Goal: Information Seeking & Learning: Learn about a topic

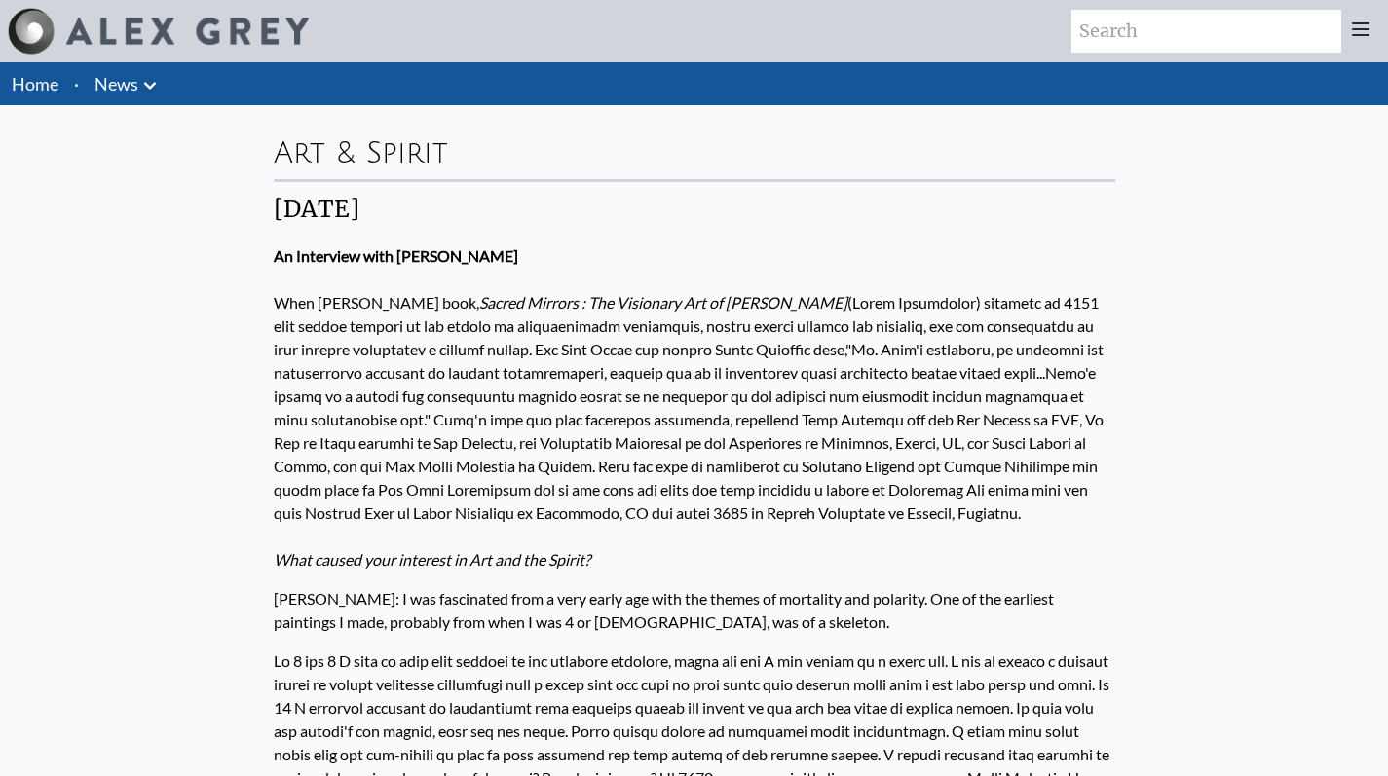
click at [38, 91] on link "Home" at bounding box center [35, 83] width 47 height 21
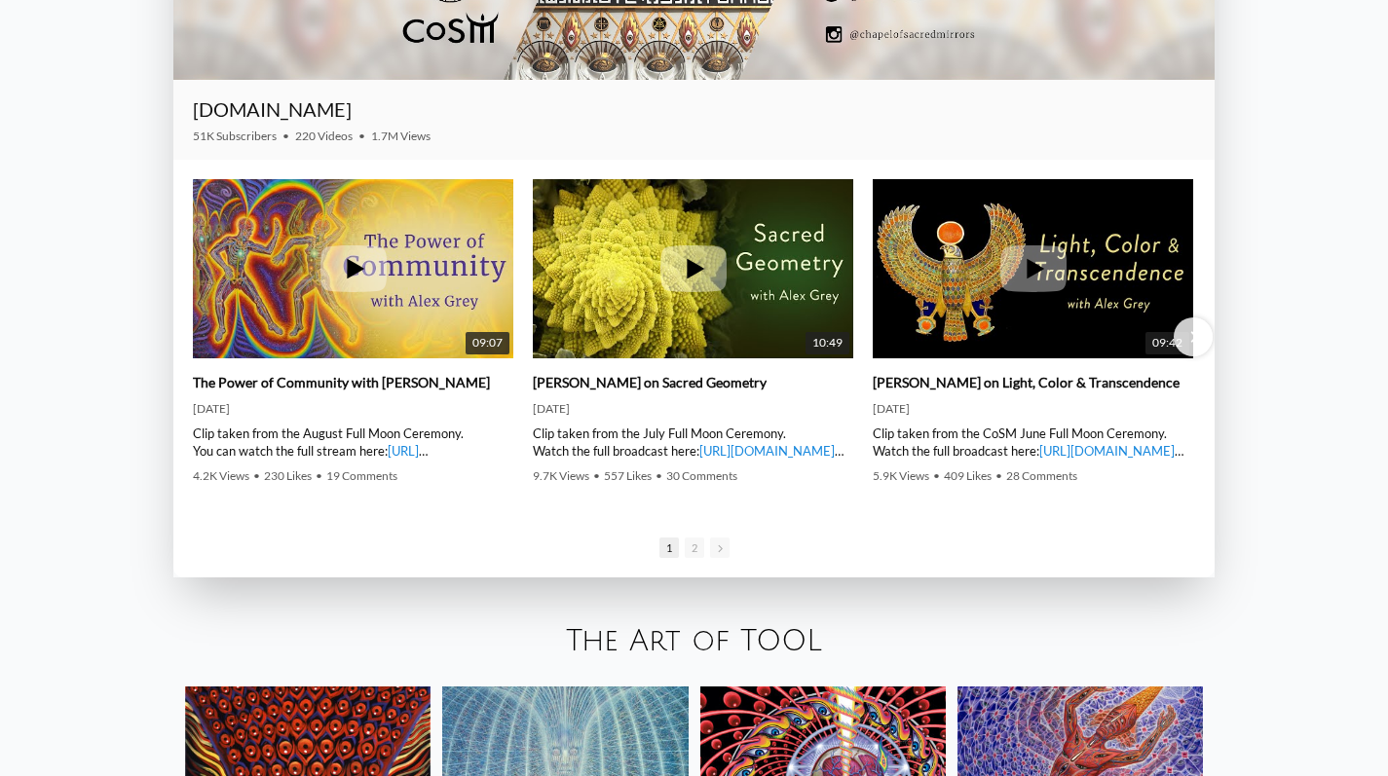
scroll to position [3020, 0]
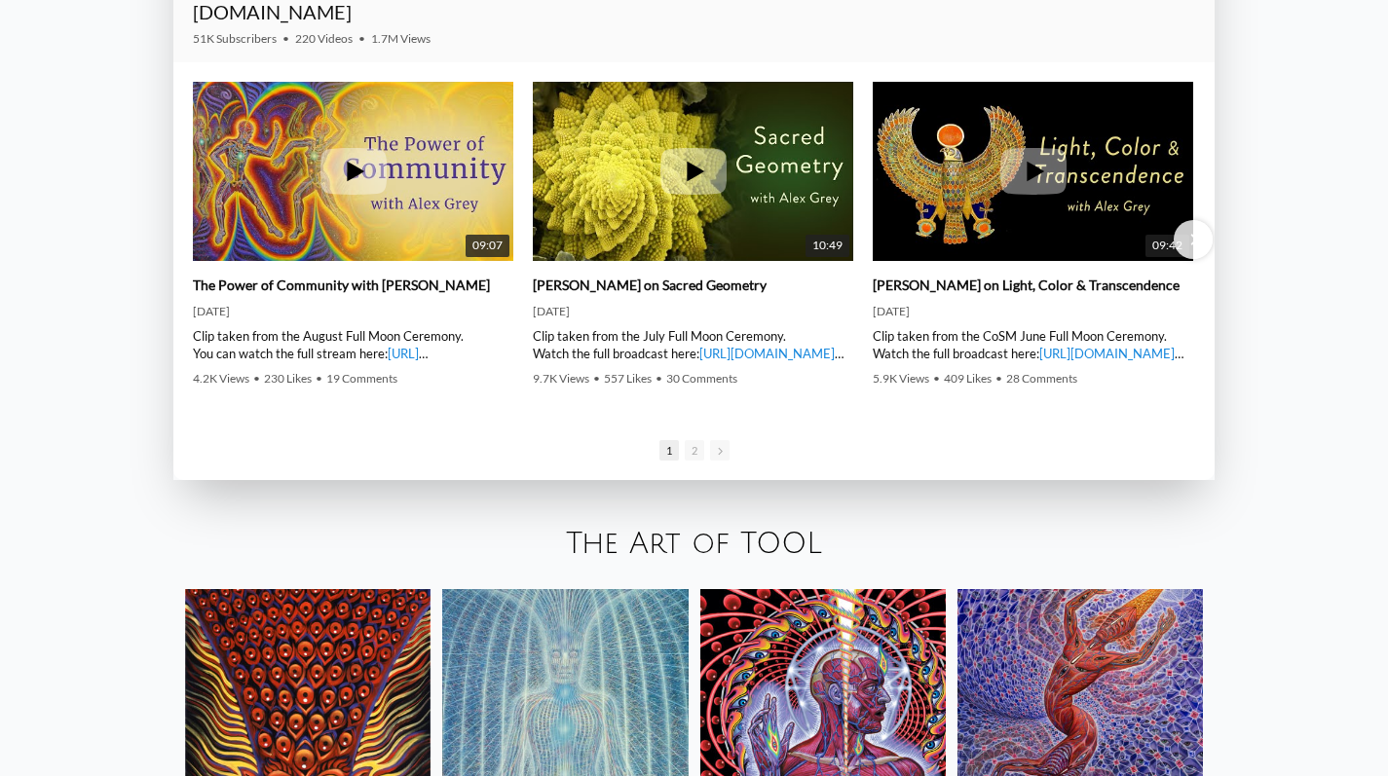
click at [693, 180] on icon at bounding box center [693, 171] width 66 height 47
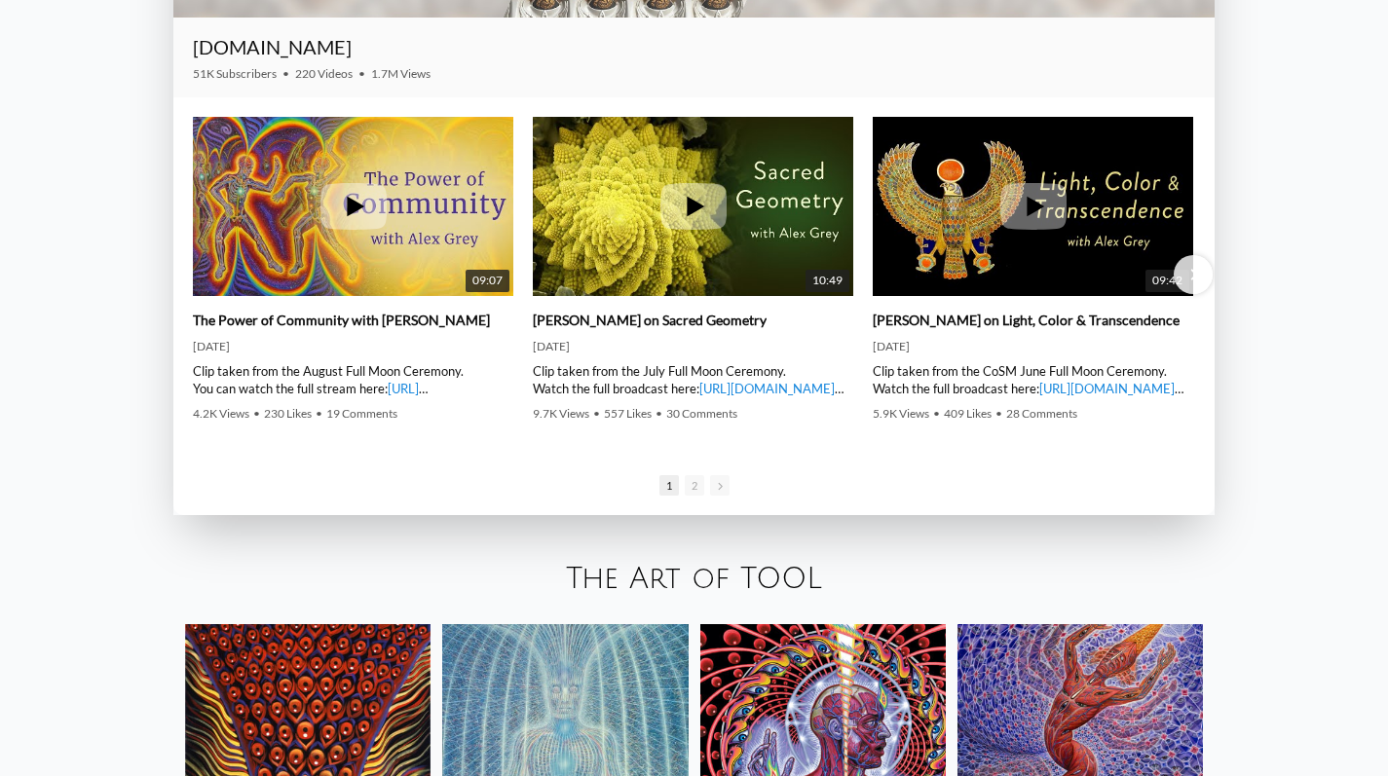
scroll to position [2914, 0]
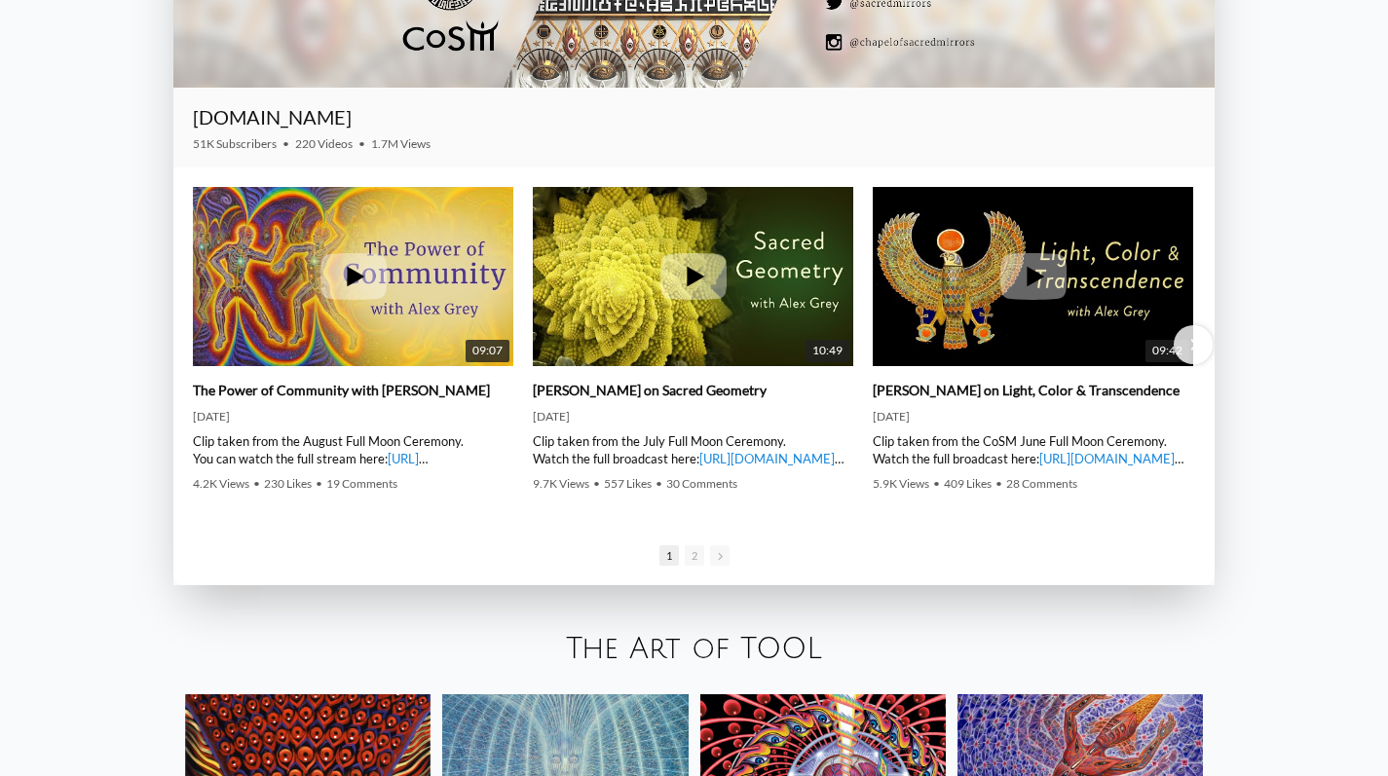
click at [826, 517] on div "09:07 The Power of Community with Alex Grey 22/08/2022 Clip taken from the Augu…" at bounding box center [693, 346] width 1041 height 356
click at [808, 514] on div "09:07 The Power of Community with Alex Grey 22/08/2022 Clip taken from the Augu…" at bounding box center [693, 346] width 1041 height 356
click at [833, 170] on div "09:07 The Power of Community with Alex Grey 22/08/2022 Clip taken from the Augu…" at bounding box center [693, 346] width 1041 height 356
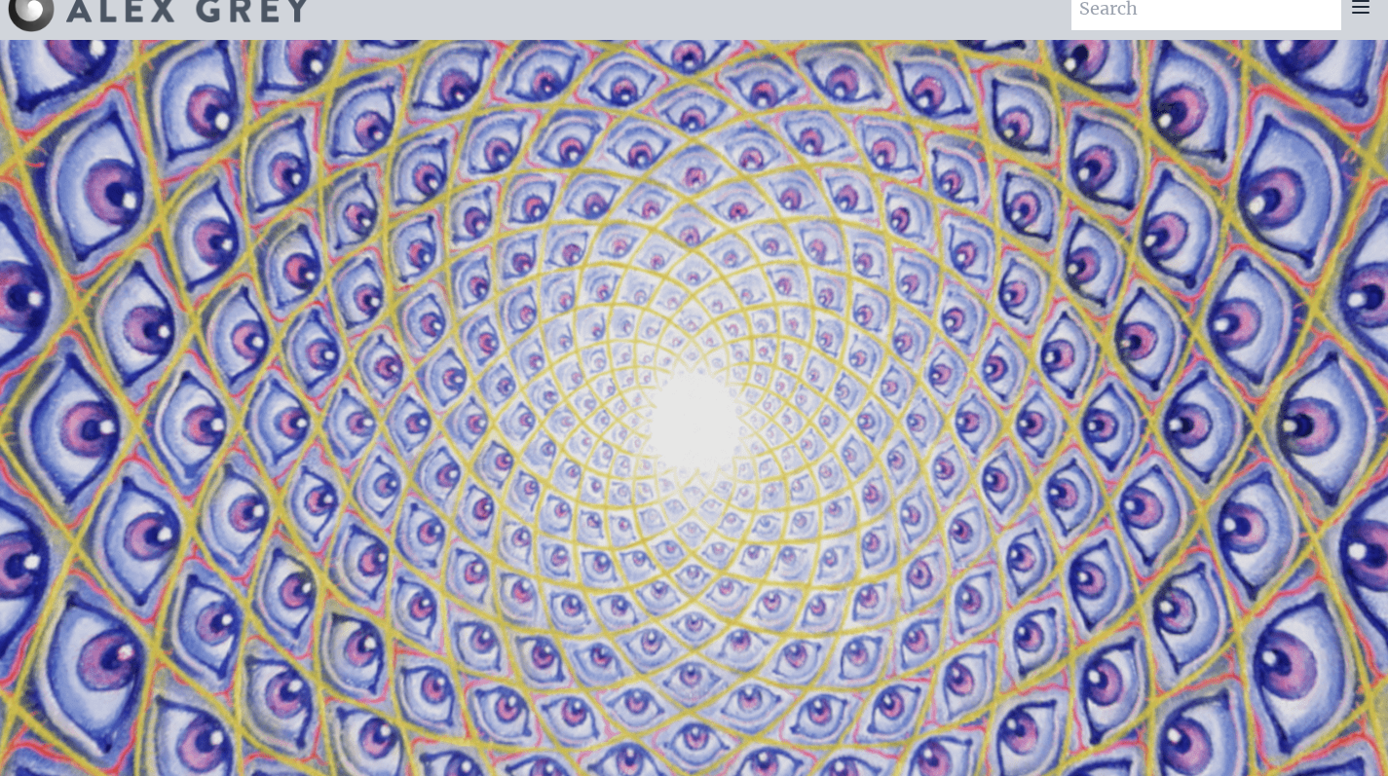
scroll to position [0, 0]
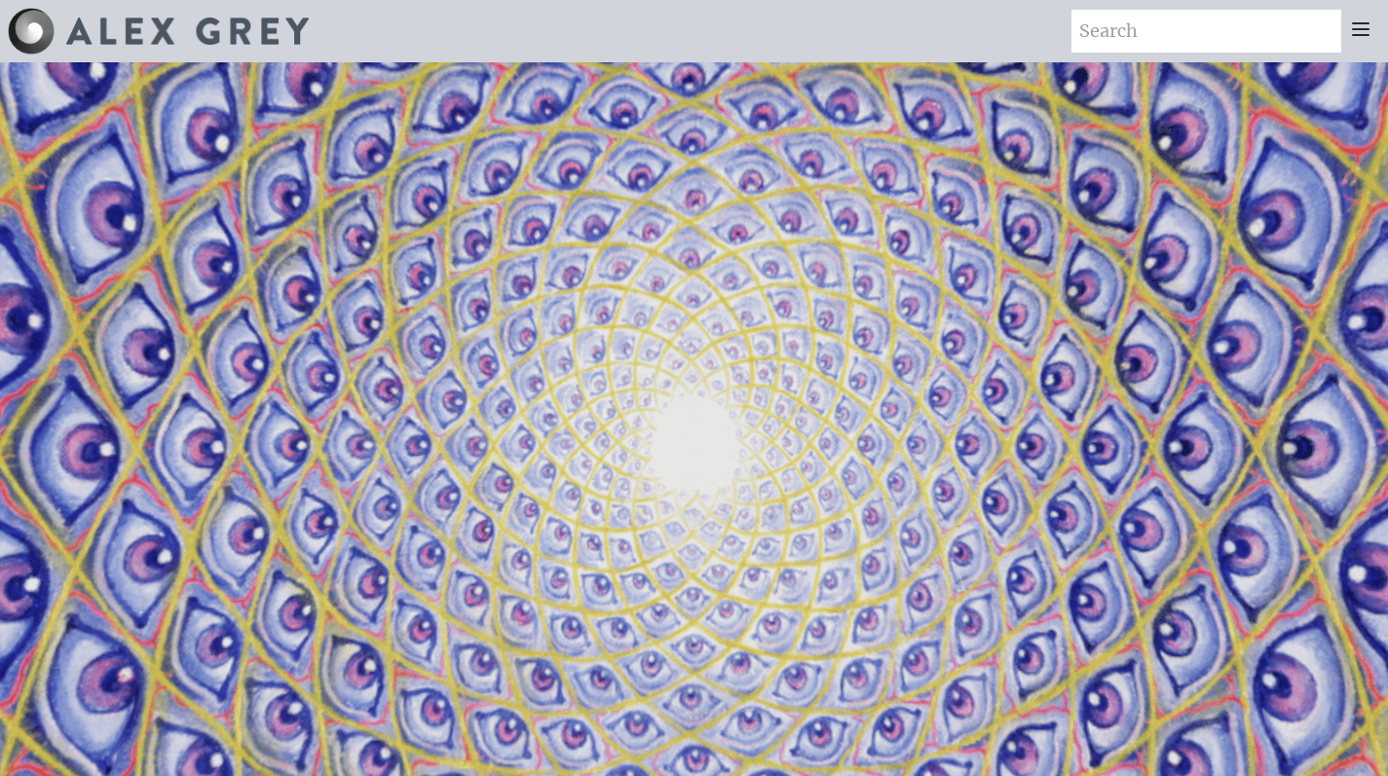
click at [1364, 31] on icon at bounding box center [1360, 29] width 23 height 23
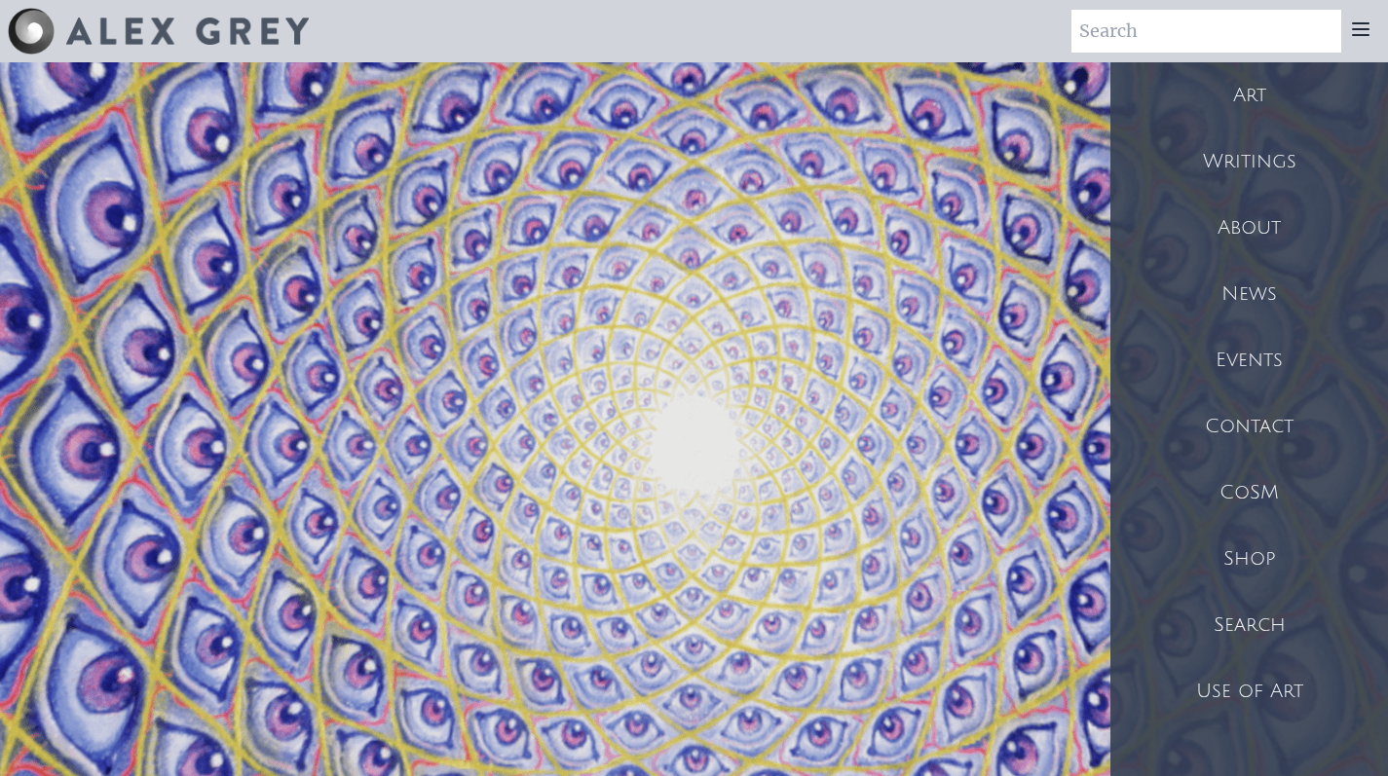
click at [1265, 99] on div "Art" at bounding box center [1249, 95] width 278 height 66
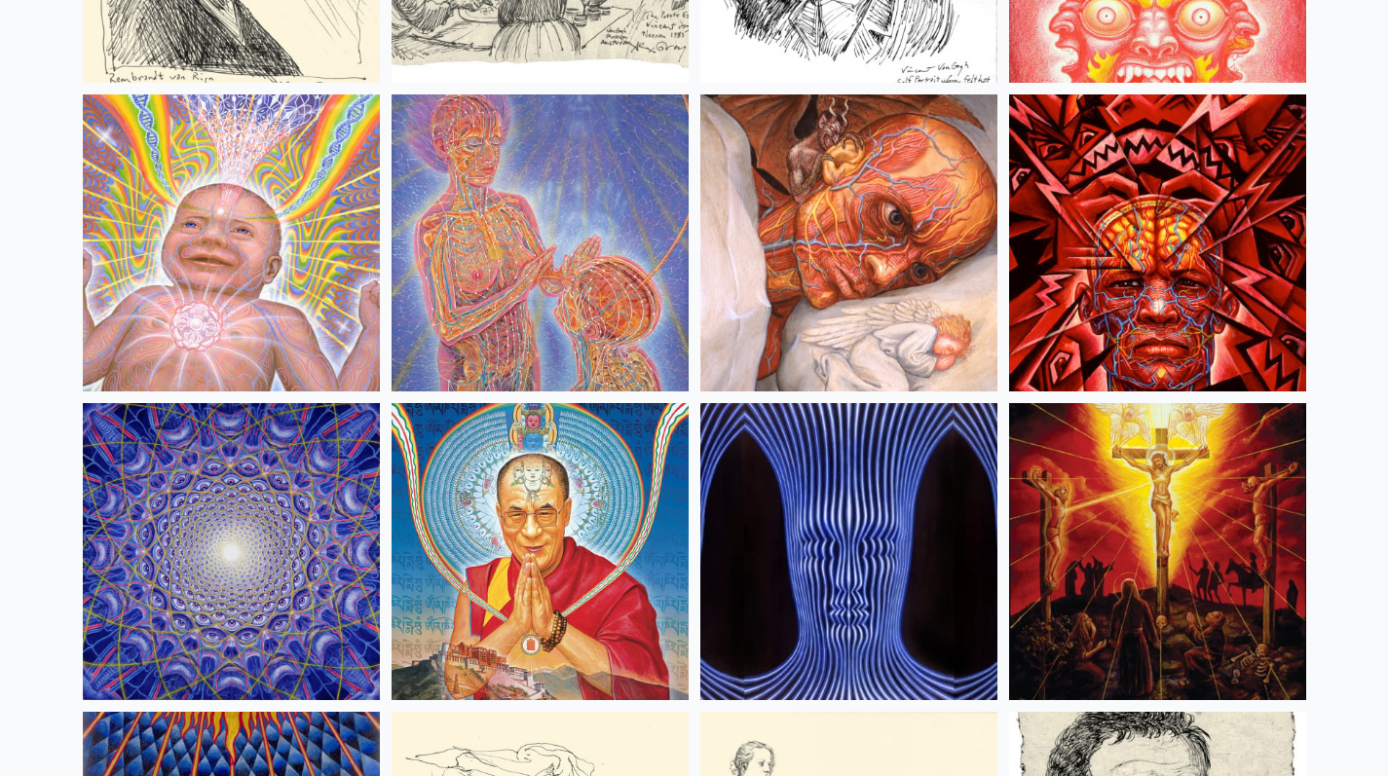
scroll to position [16788, 0]
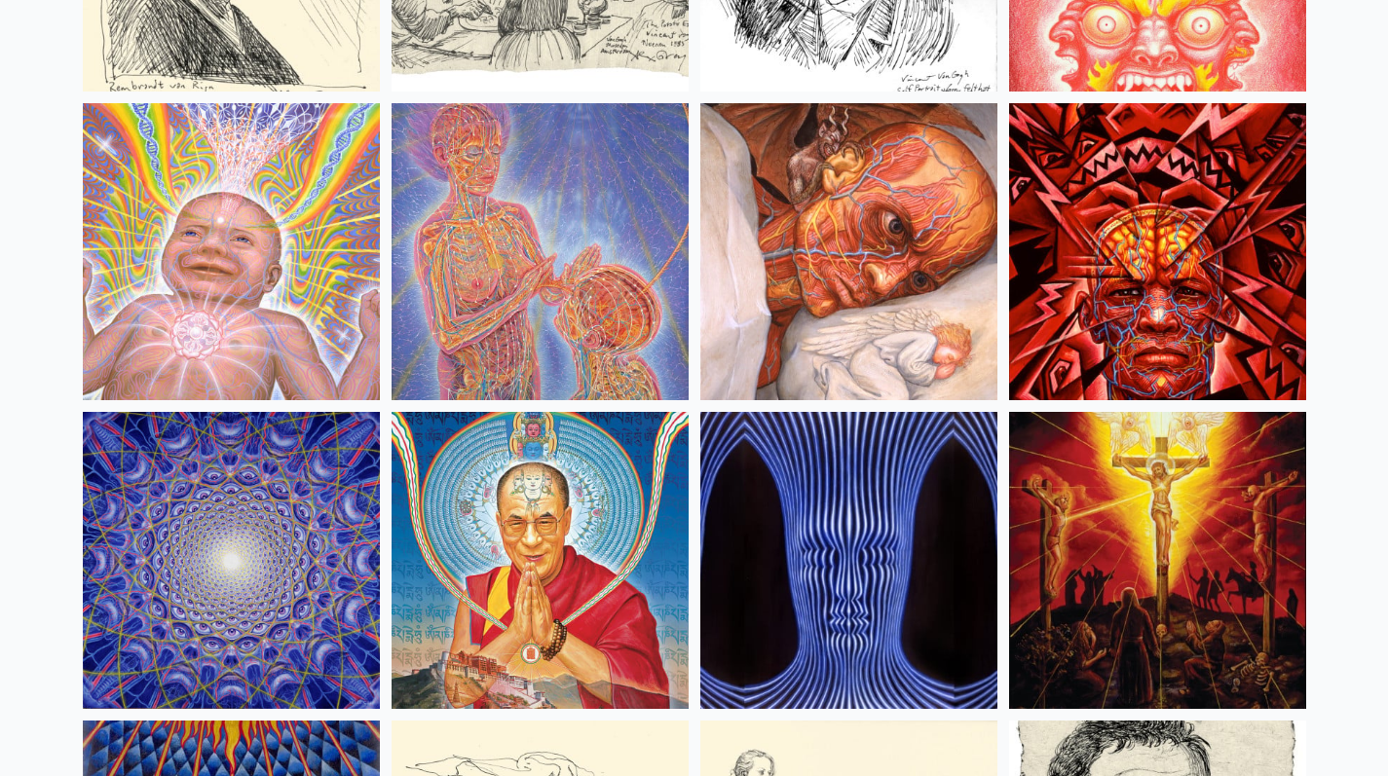
click at [534, 444] on img at bounding box center [540, 560] width 297 height 297
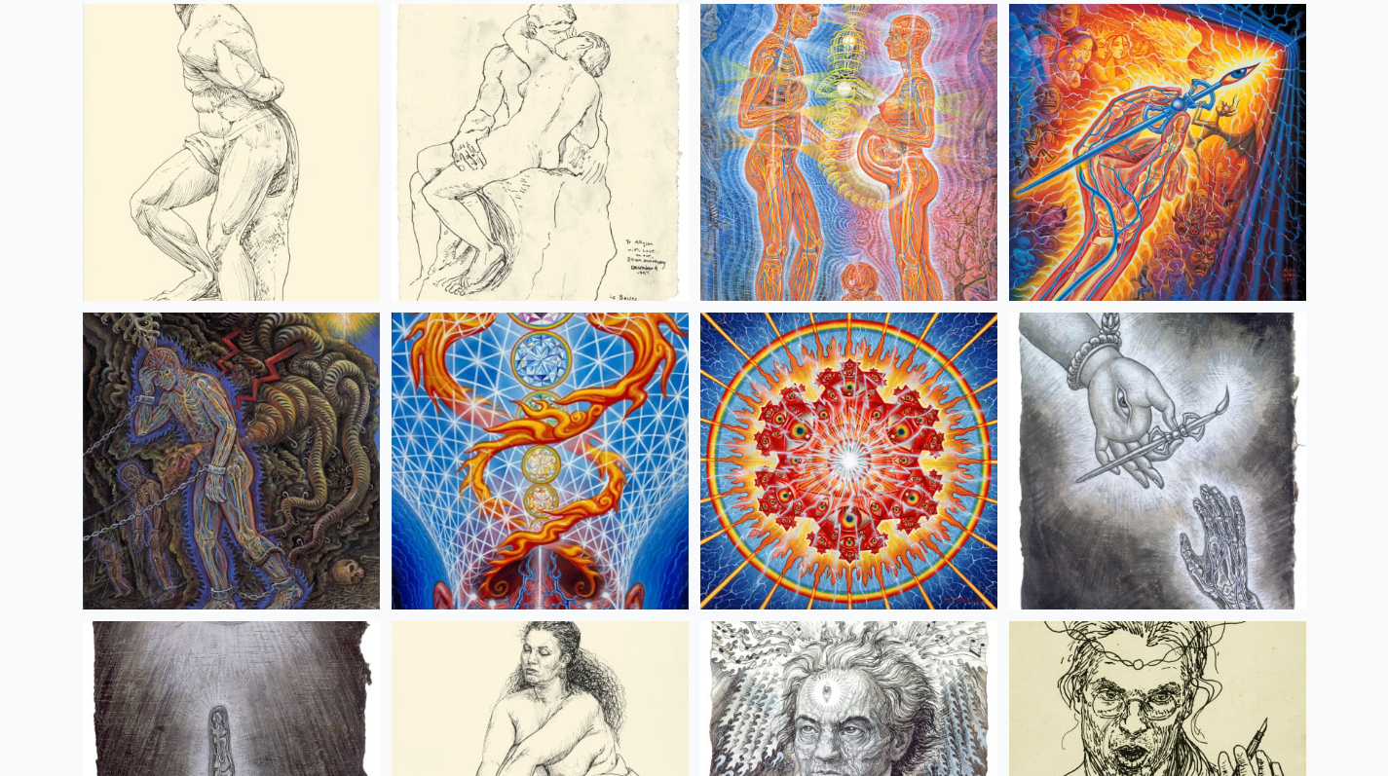
scroll to position [14645, 0]
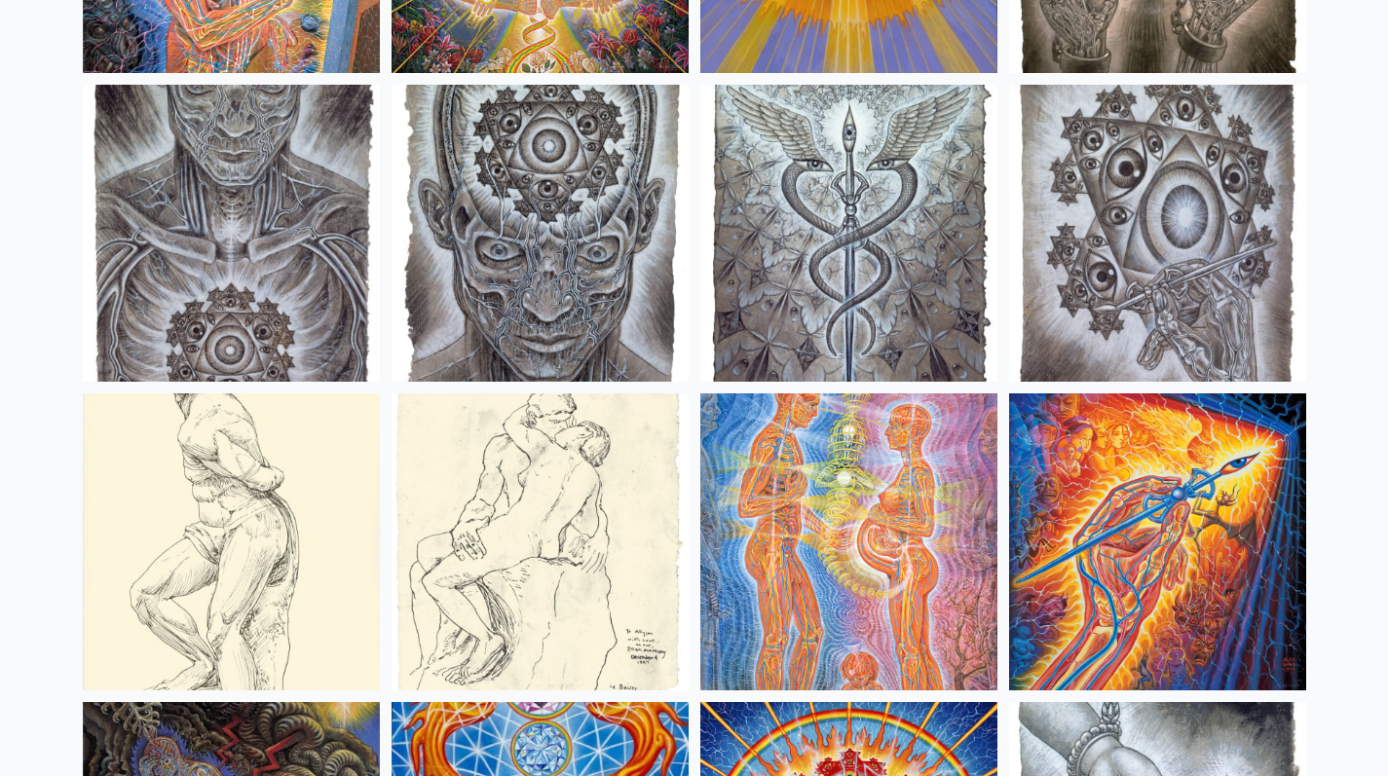
click at [819, 516] on img at bounding box center [848, 542] width 297 height 297
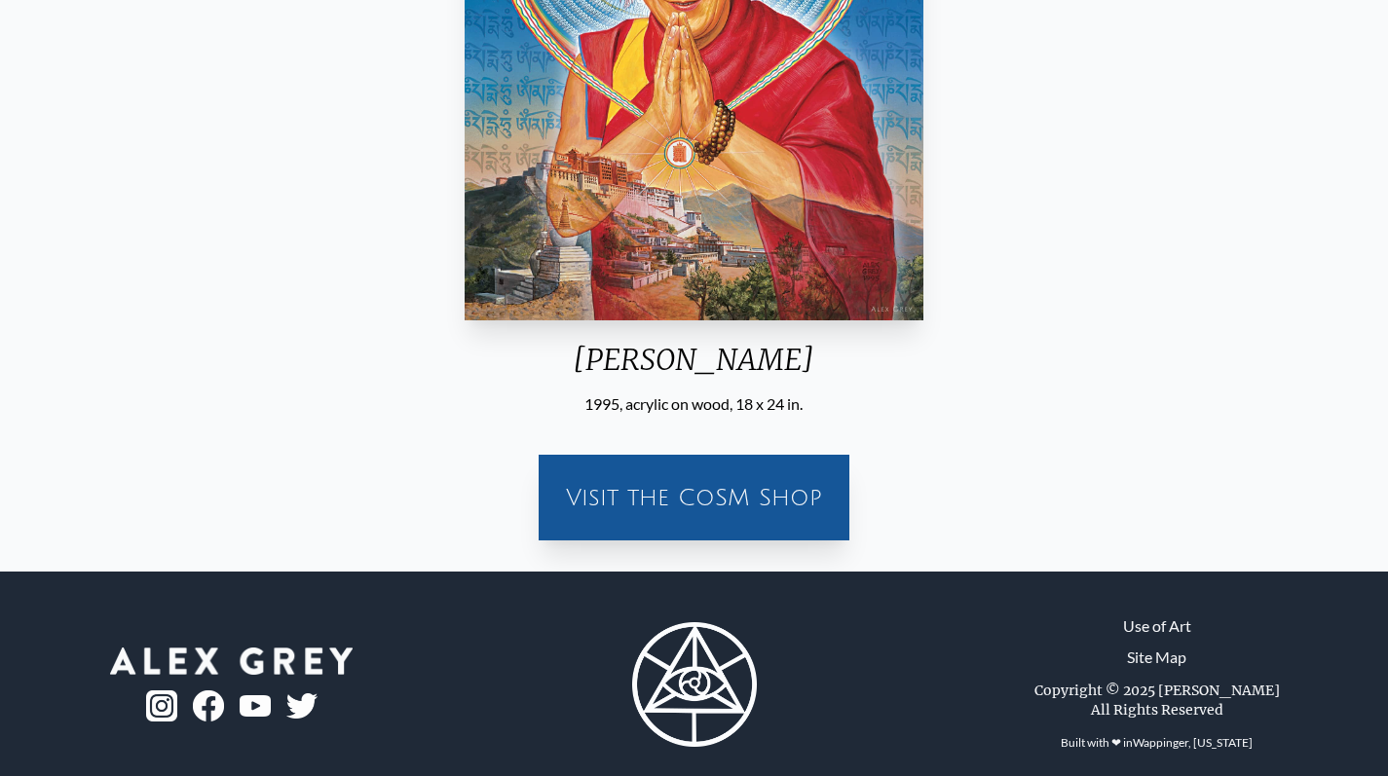
scroll to position [118, 0]
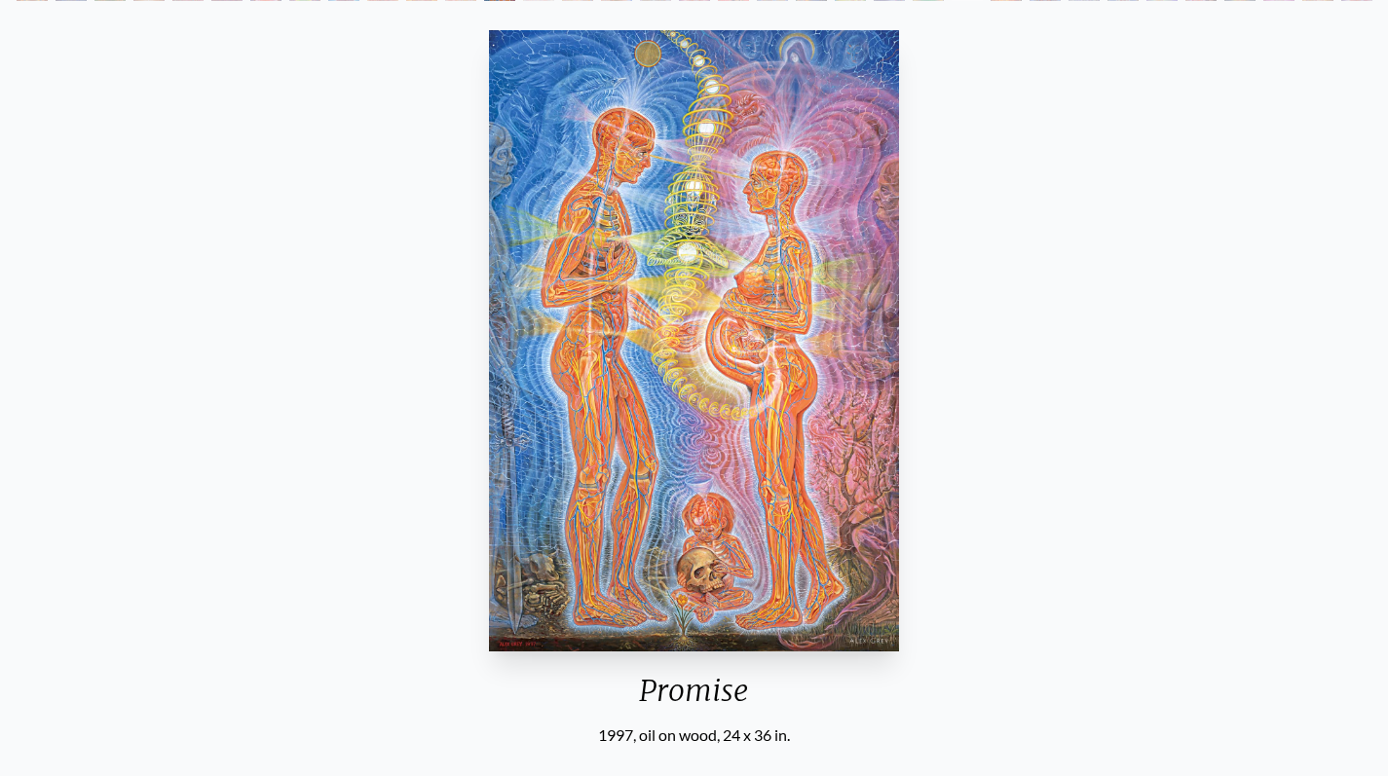
scroll to position [118, 0]
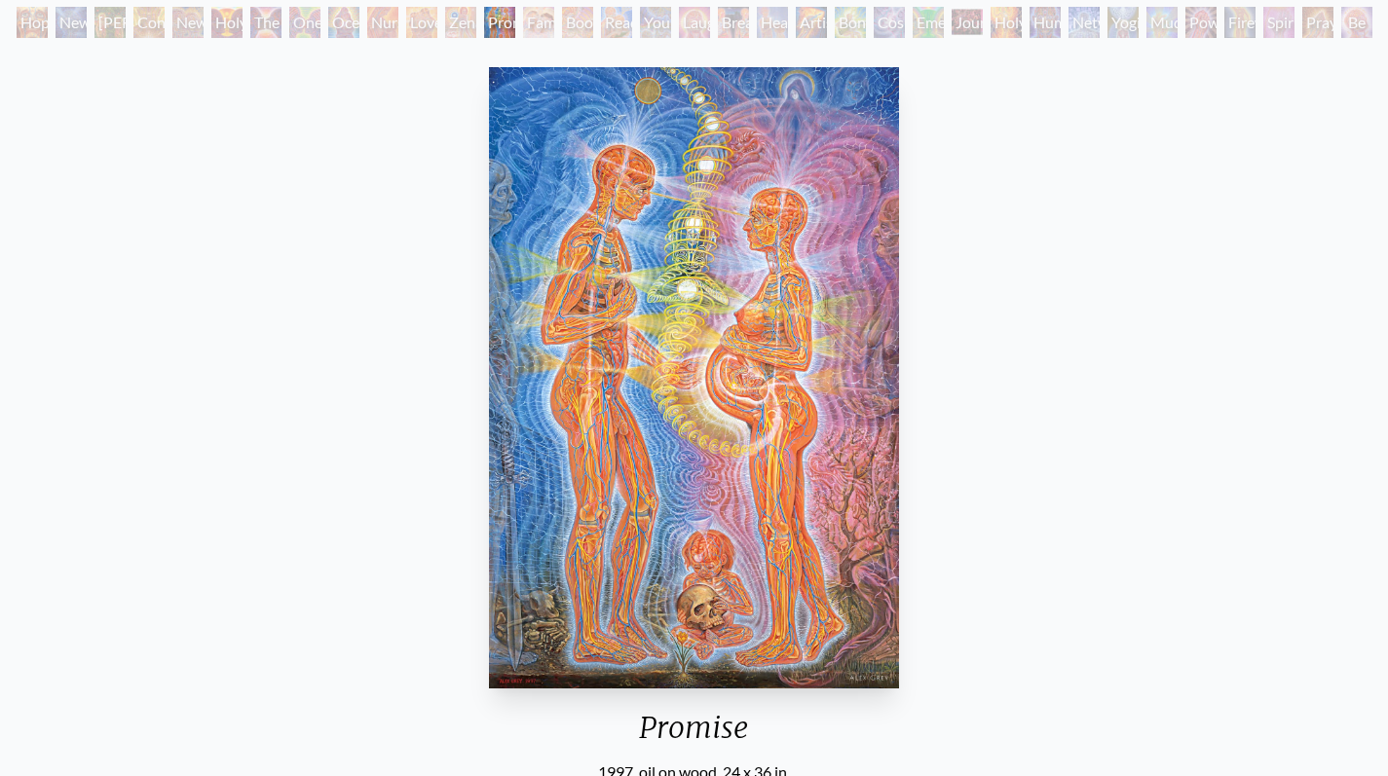
drag, startPoint x: 977, startPoint y: 25, endPoint x: 964, endPoint y: 21, distance: 13.2
click at [964, 21] on div "Journey of the Wounded Healer" at bounding box center [967, 22] width 31 height 31
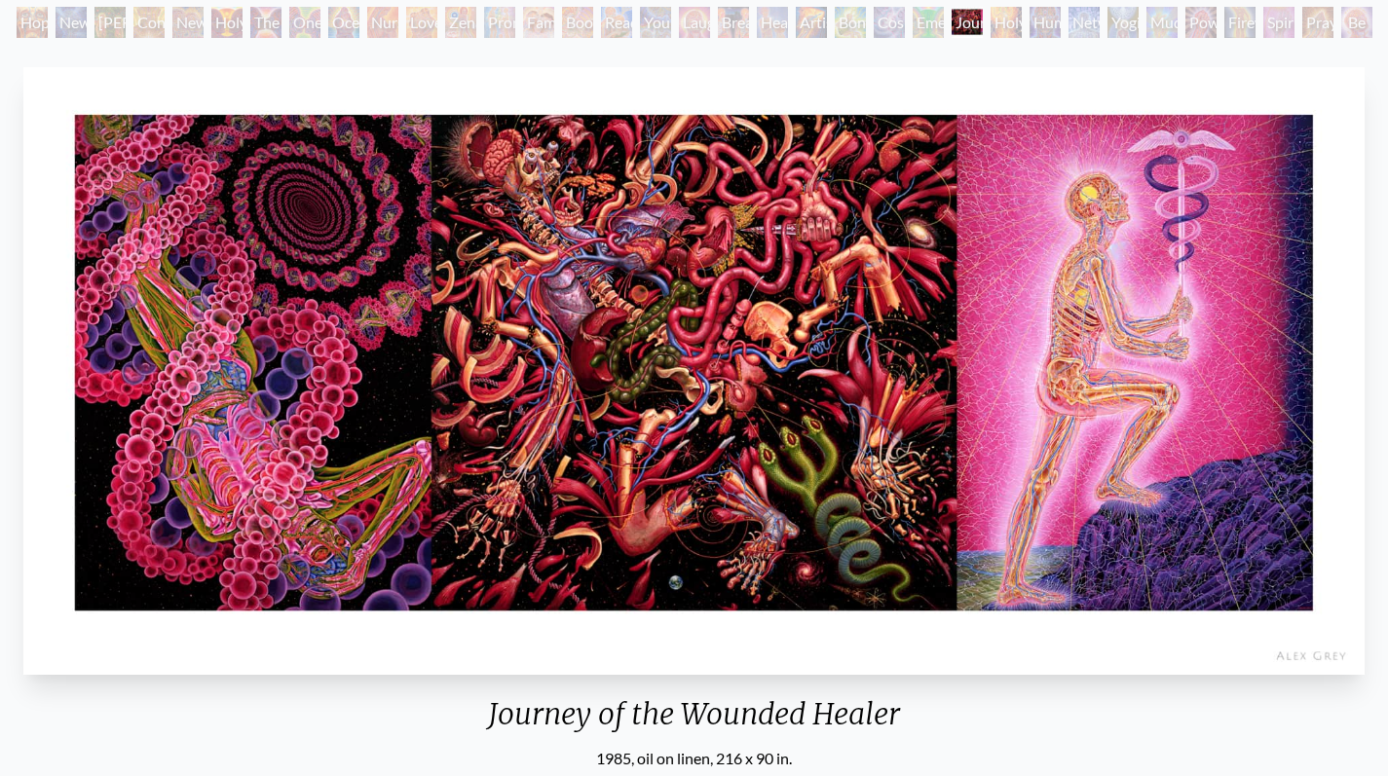
click at [784, 21] on div "Healing" at bounding box center [772, 22] width 31 height 31
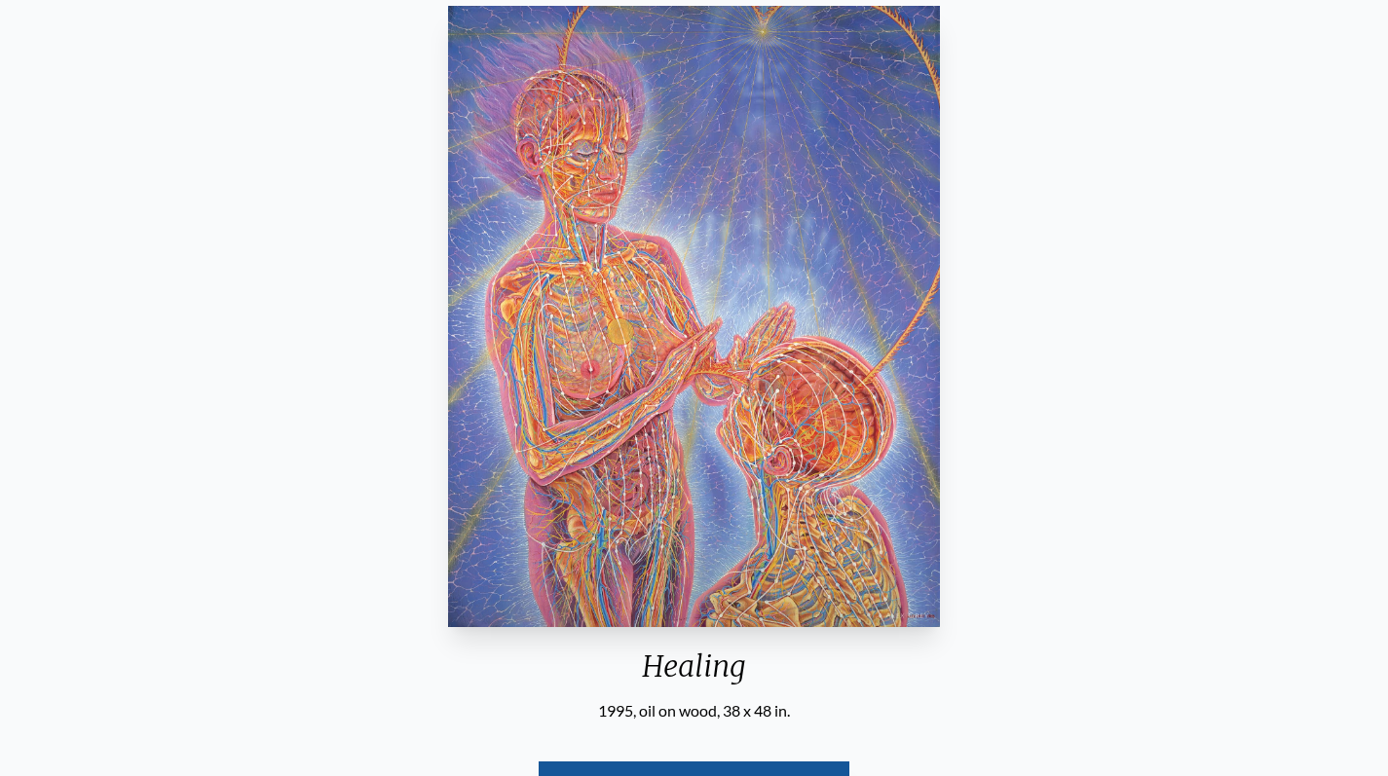
scroll to position [97, 0]
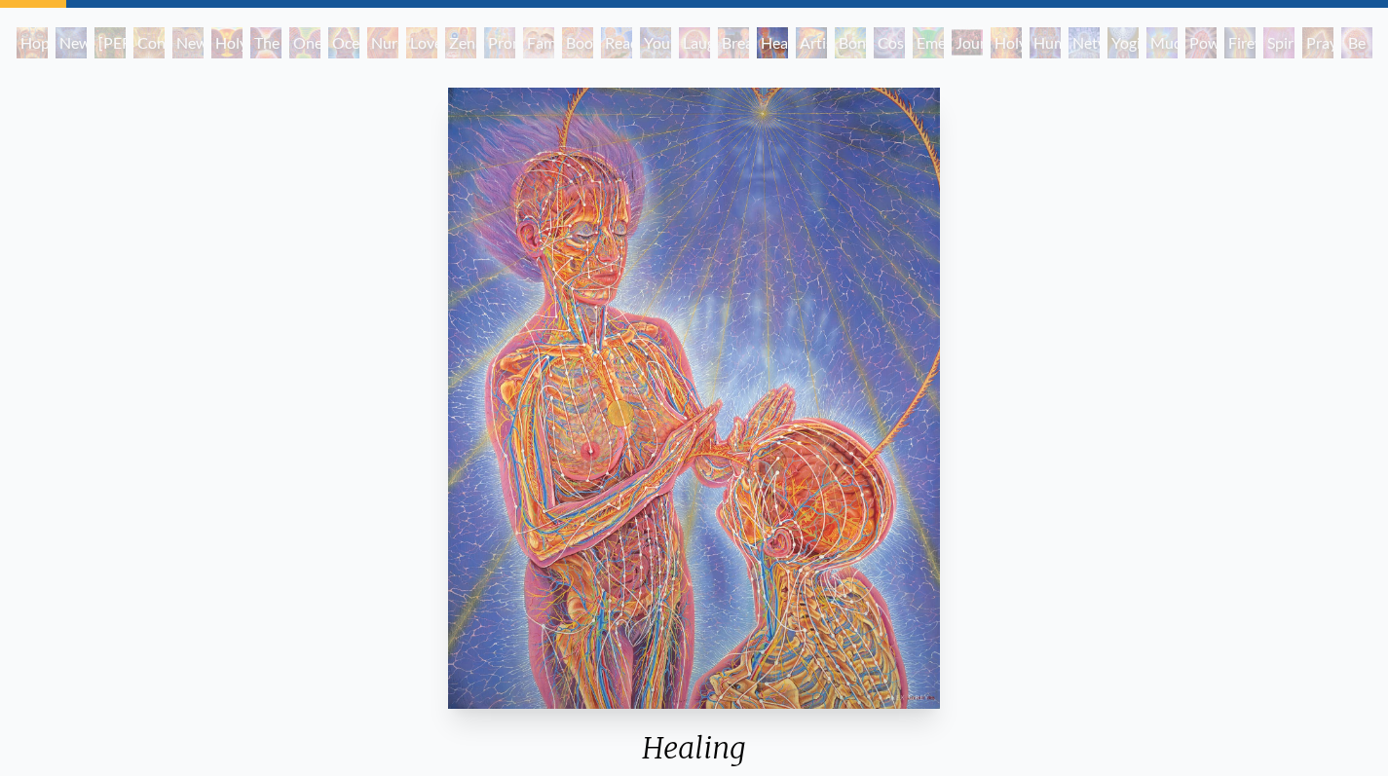
click at [535, 46] on div "Family" at bounding box center [538, 42] width 31 height 31
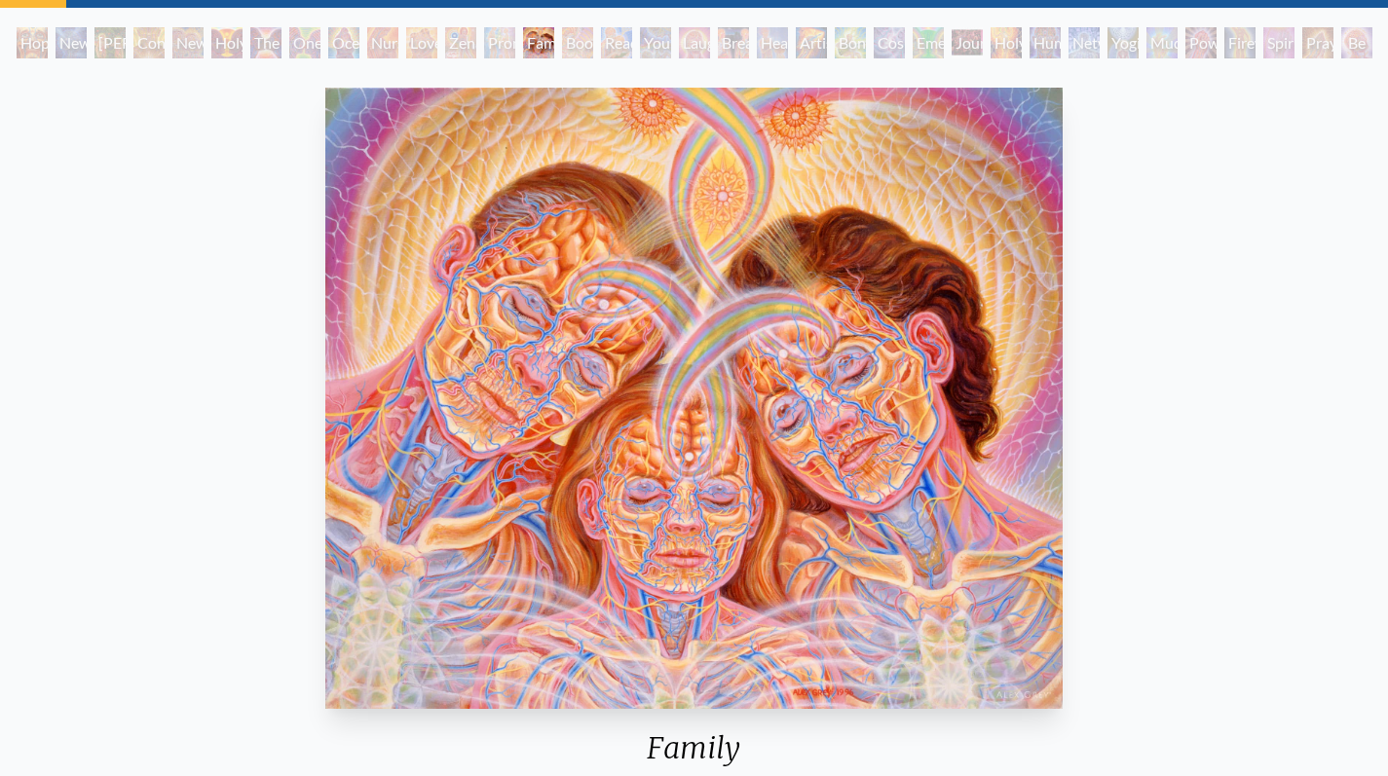
click at [427, 45] on div "Love Circuit" at bounding box center [421, 42] width 31 height 31
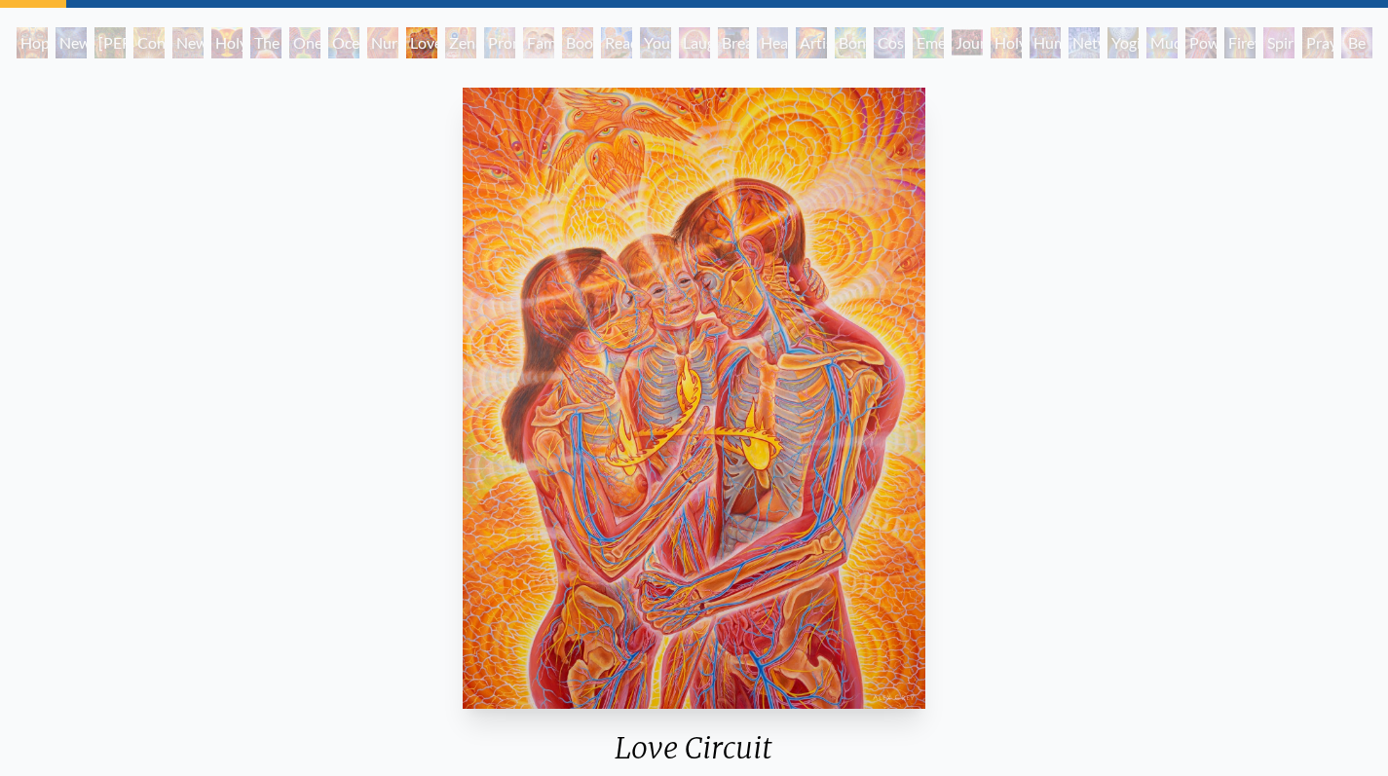
click at [486, 47] on div "Promise" at bounding box center [499, 42] width 31 height 31
